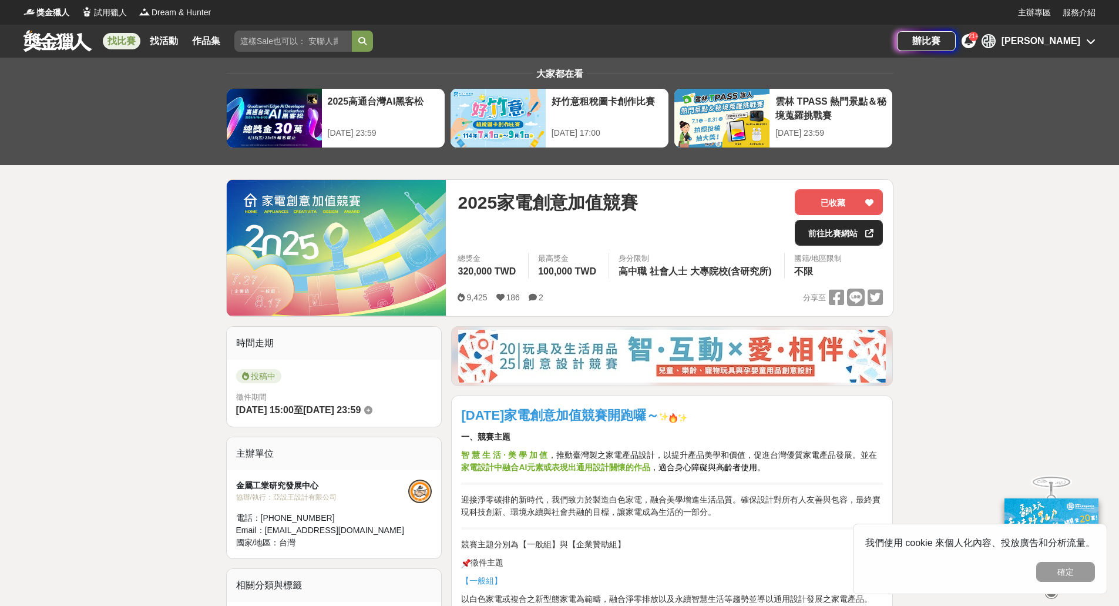
click at [836, 238] on link "前往比賽網站" at bounding box center [839, 233] width 88 height 26
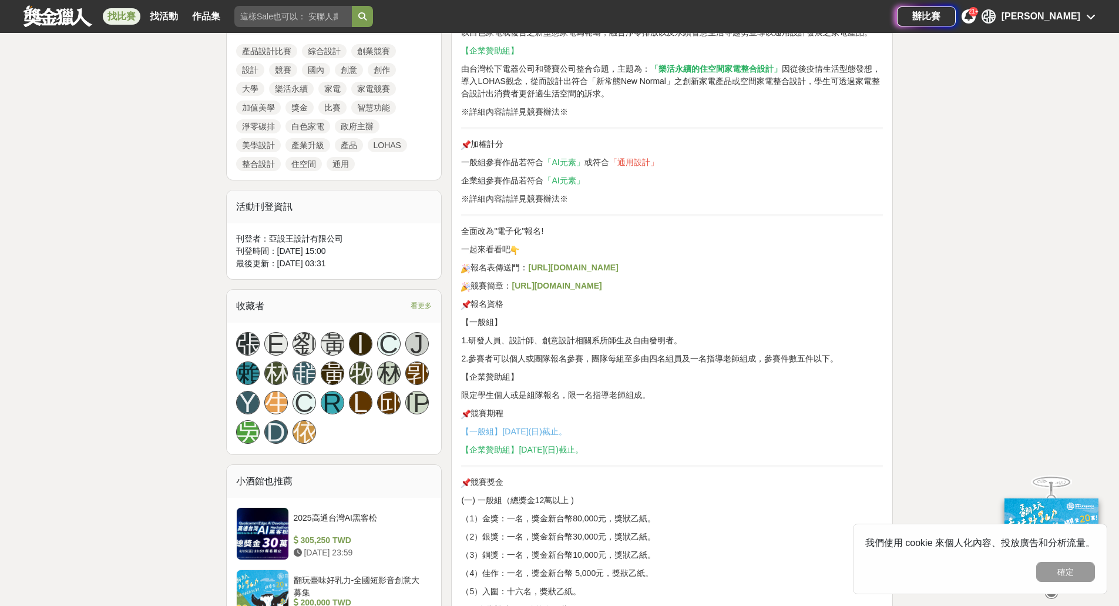
scroll to position [587, 0]
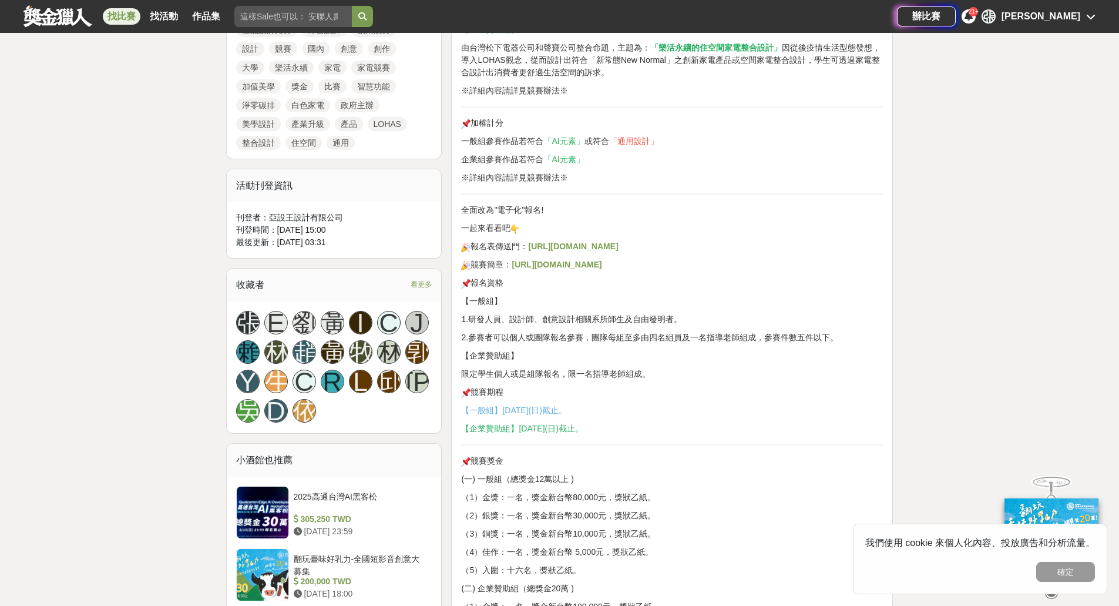
drag, startPoint x: 532, startPoint y: 409, endPoint x: 596, endPoint y: 411, distance: 63.5
click at [566, 411] on span "【一般組】114年08月17日(日)截止。" at bounding box center [513, 409] width 105 height 9
click at [630, 411] on p "【一般組】114年08月17日(日)截止。" at bounding box center [672, 410] width 422 height 12
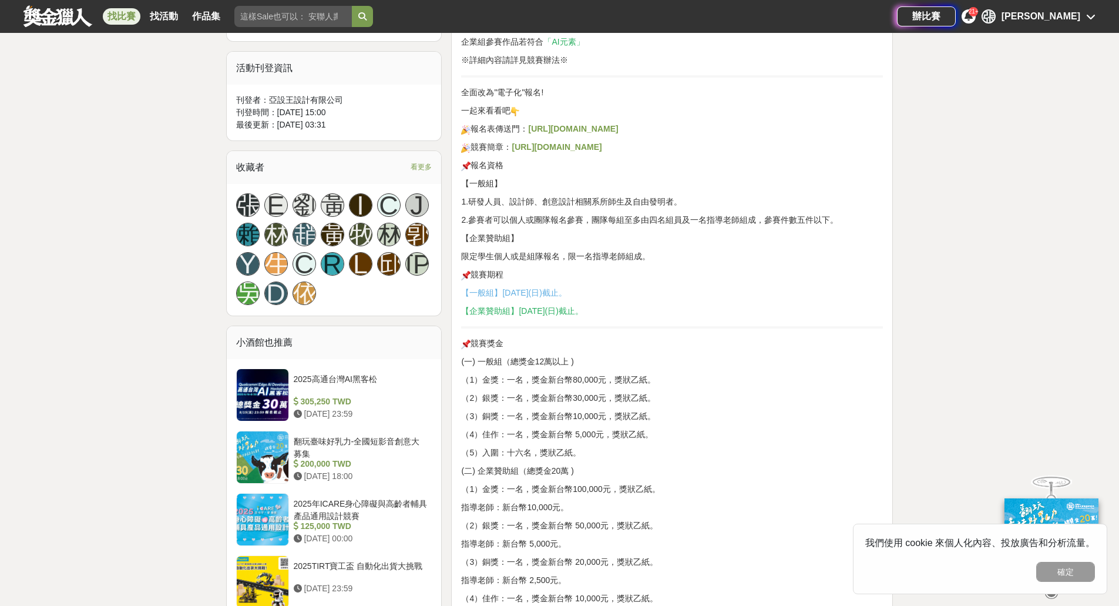
scroll to position [764, 0]
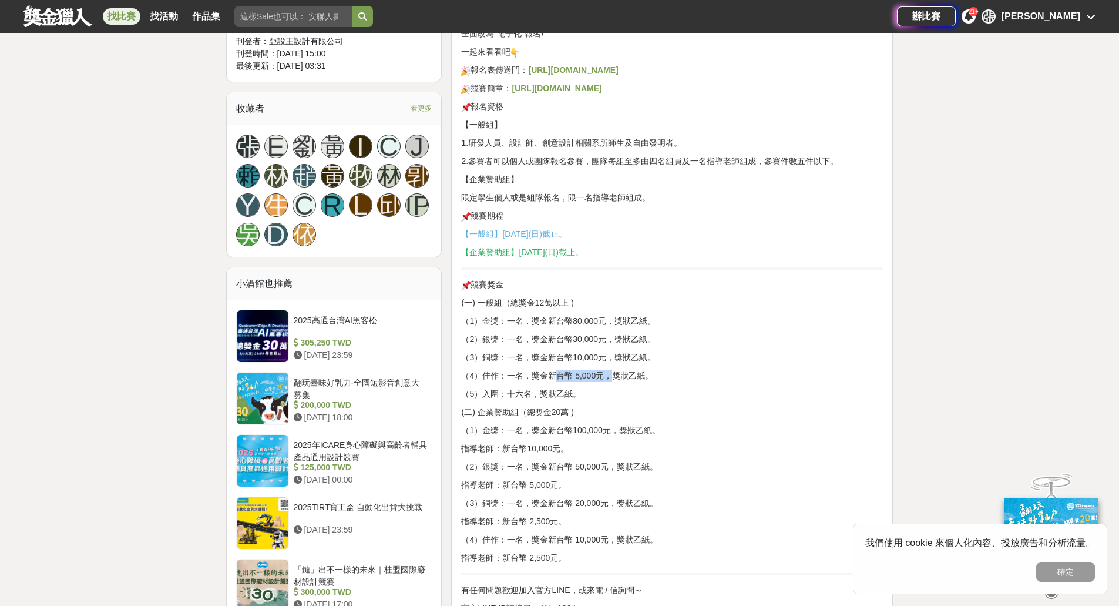
drag, startPoint x: 556, startPoint y: 378, endPoint x: 623, endPoint y: 379, distance: 67.0
click at [623, 379] on p "（4）佳作：一名，獎金新台幣 5,000元，獎狀乙紙。" at bounding box center [672, 375] width 422 height 12
click at [637, 379] on p "（4）佳作：一名，獎金新台幣 5,000元，獎狀乙紙。" at bounding box center [672, 375] width 422 height 12
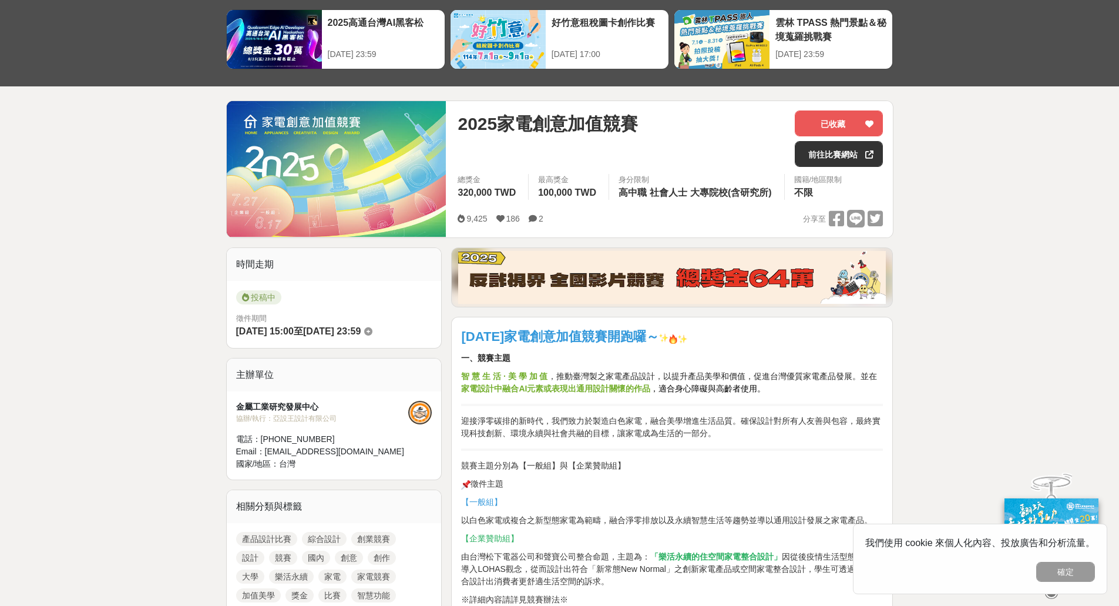
scroll to position [0, 0]
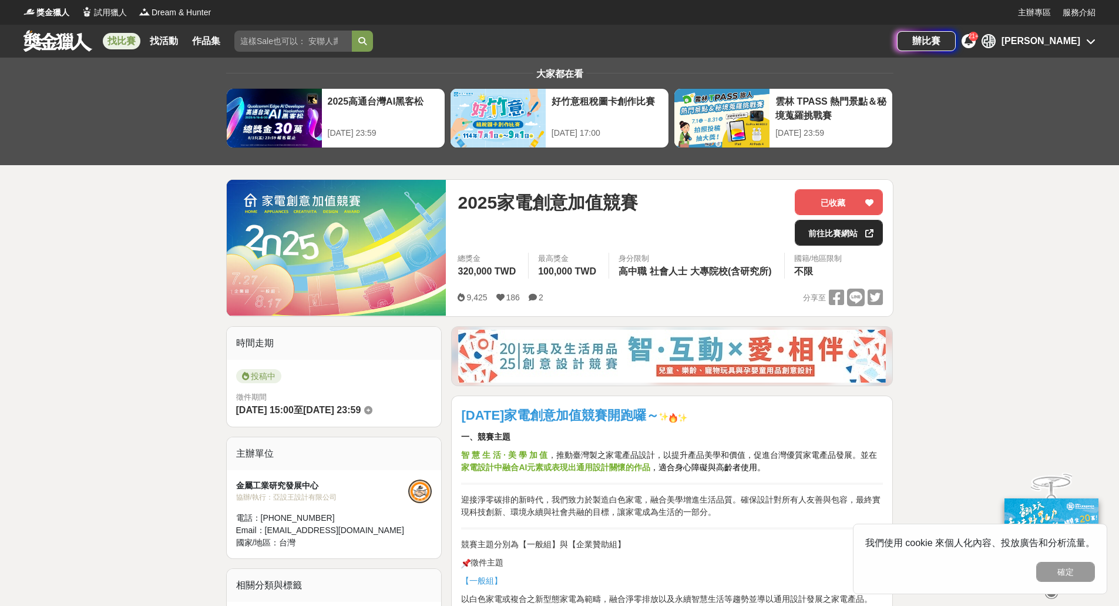
click at [816, 230] on link "前往比賽網站" at bounding box center [839, 233] width 88 height 26
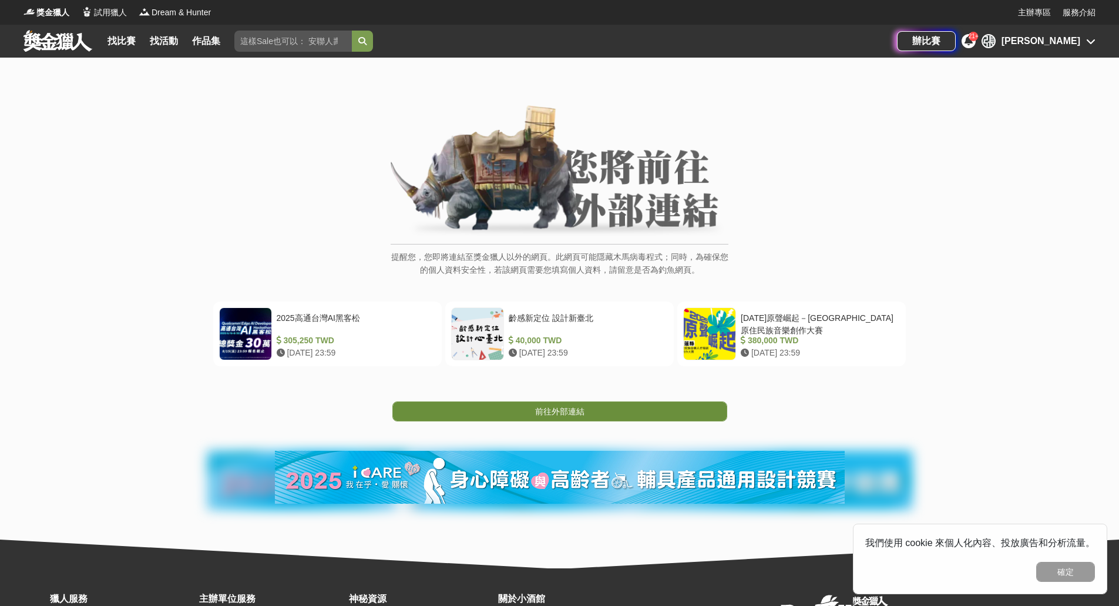
click at [587, 407] on link "前往外部連結" at bounding box center [559, 411] width 335 height 20
click at [565, 402] on link "前往外部連結" at bounding box center [559, 411] width 335 height 20
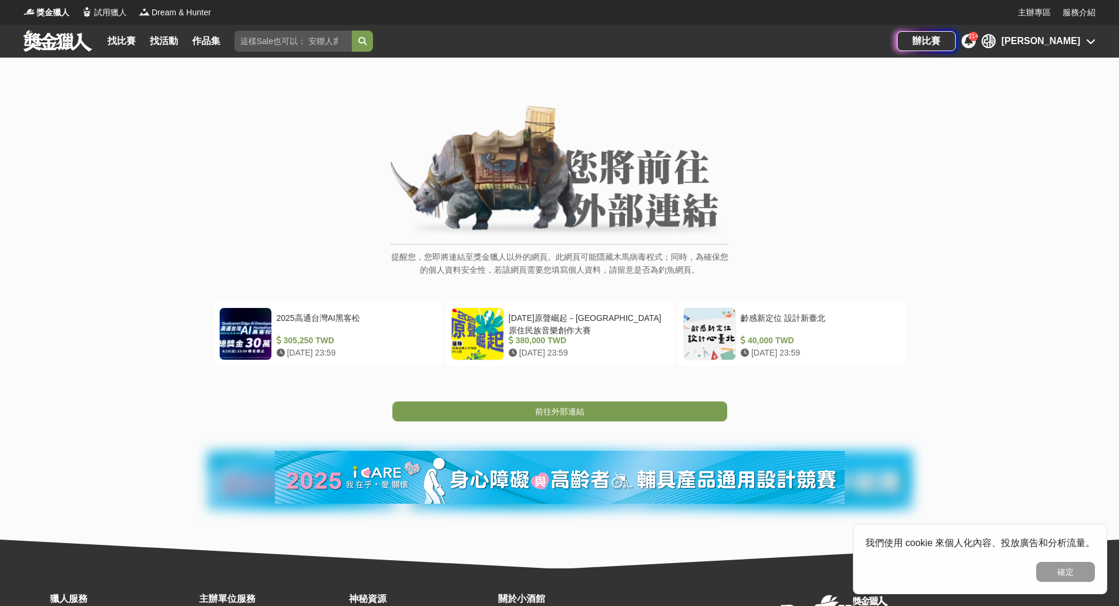
click at [542, 412] on span "前往外部連結" at bounding box center [559, 410] width 49 height 9
